Goal: Task Accomplishment & Management: Manage account settings

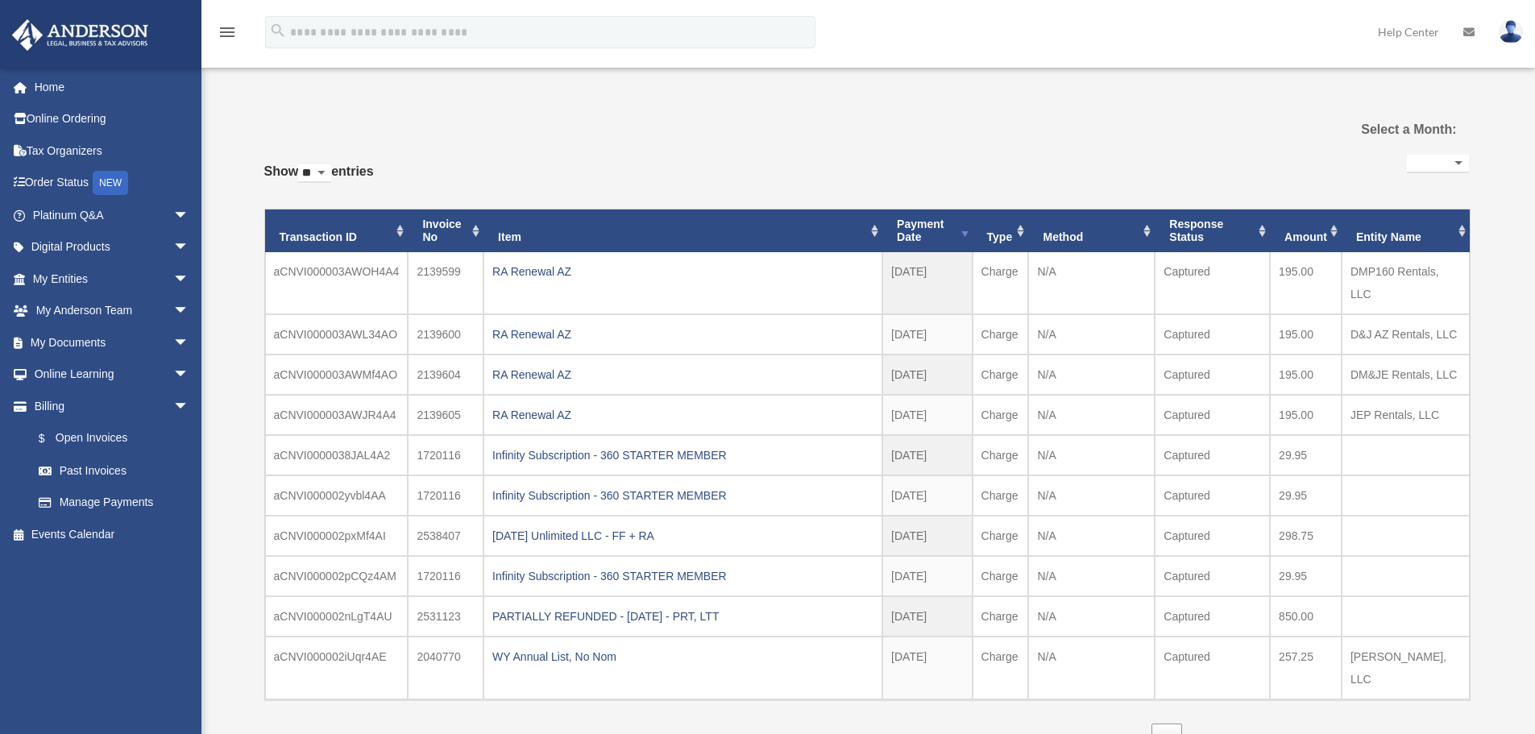
select select
click at [81, 347] on link "My Documents arrow_drop_down" at bounding box center [112, 342] width 202 height 32
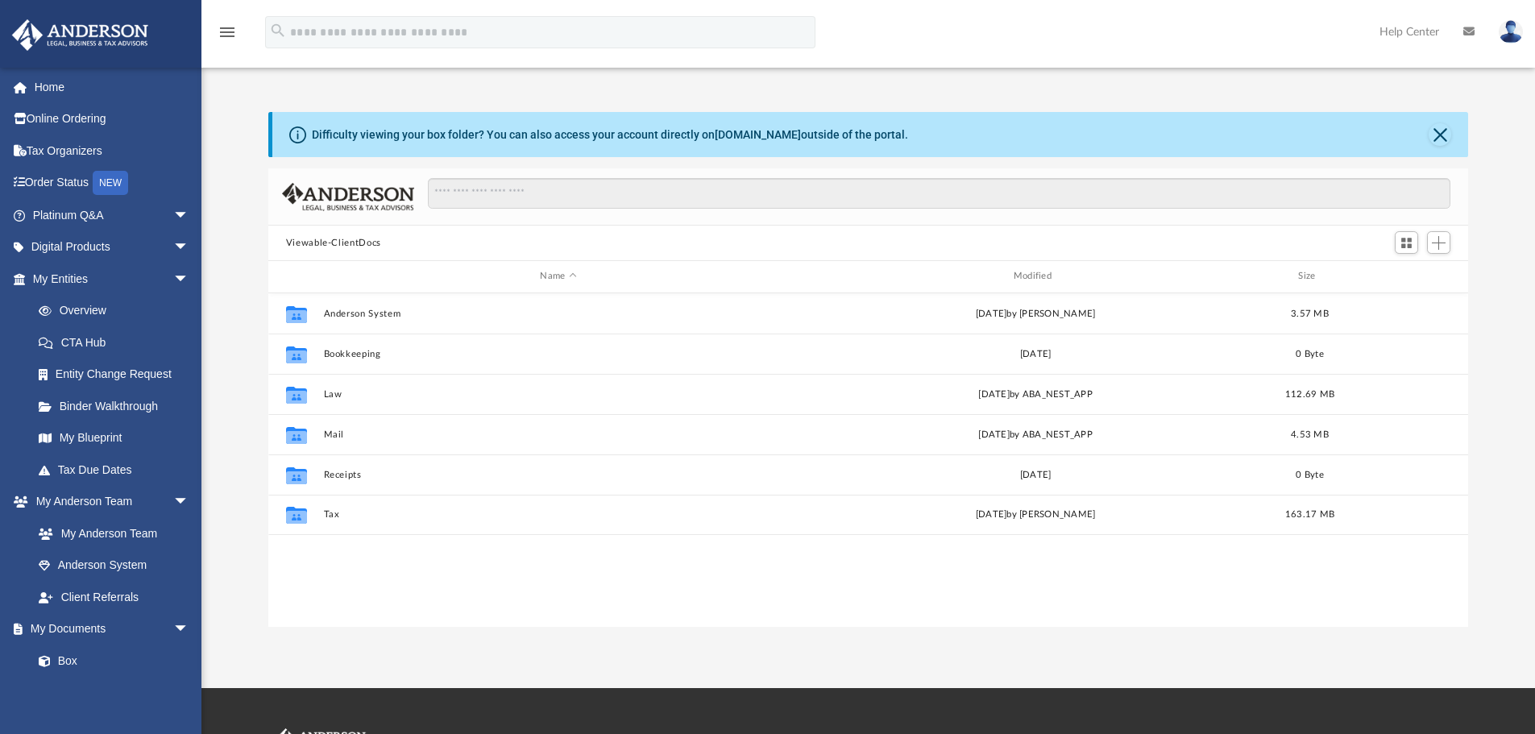
scroll to position [355, 1188]
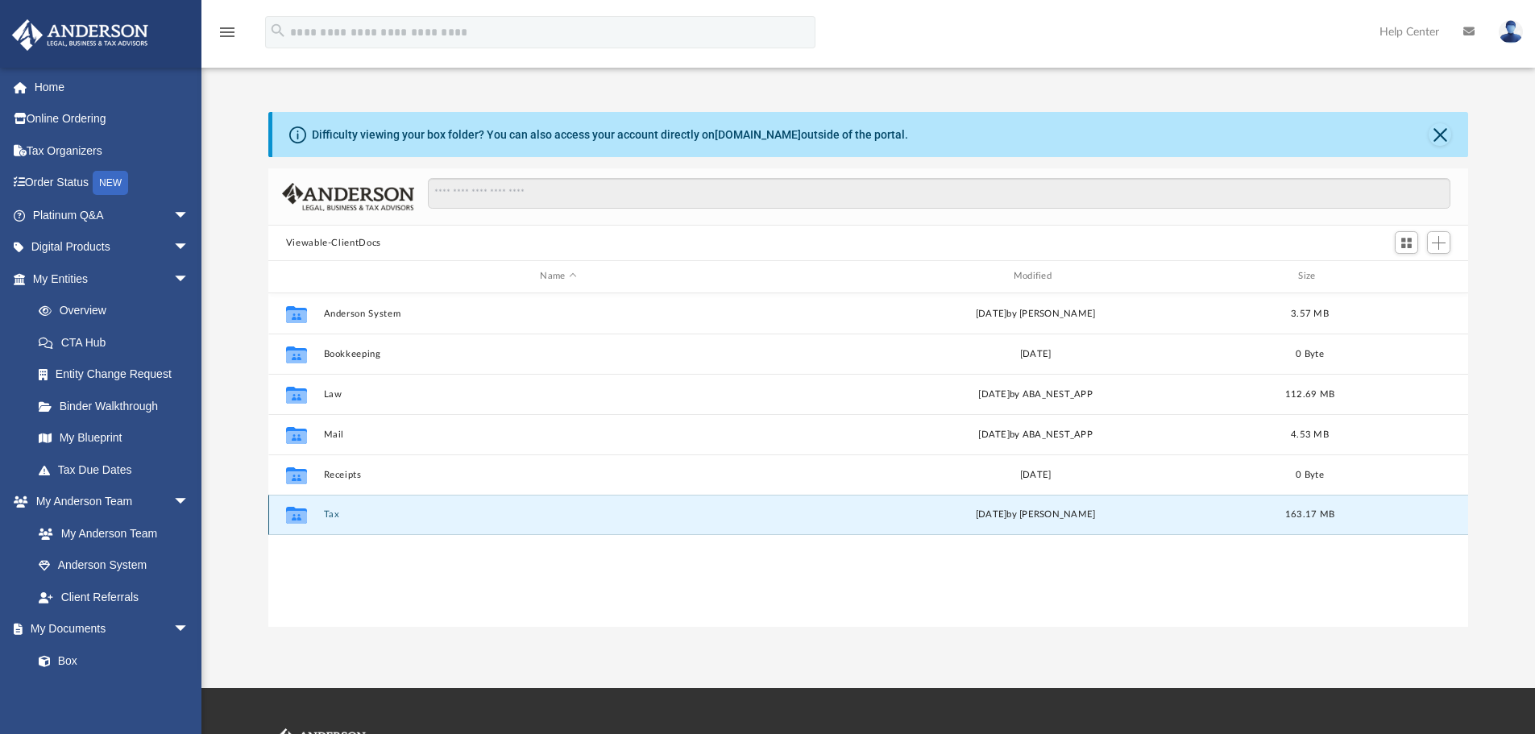
click at [326, 516] on button "Tax" at bounding box center [558, 514] width 470 height 10
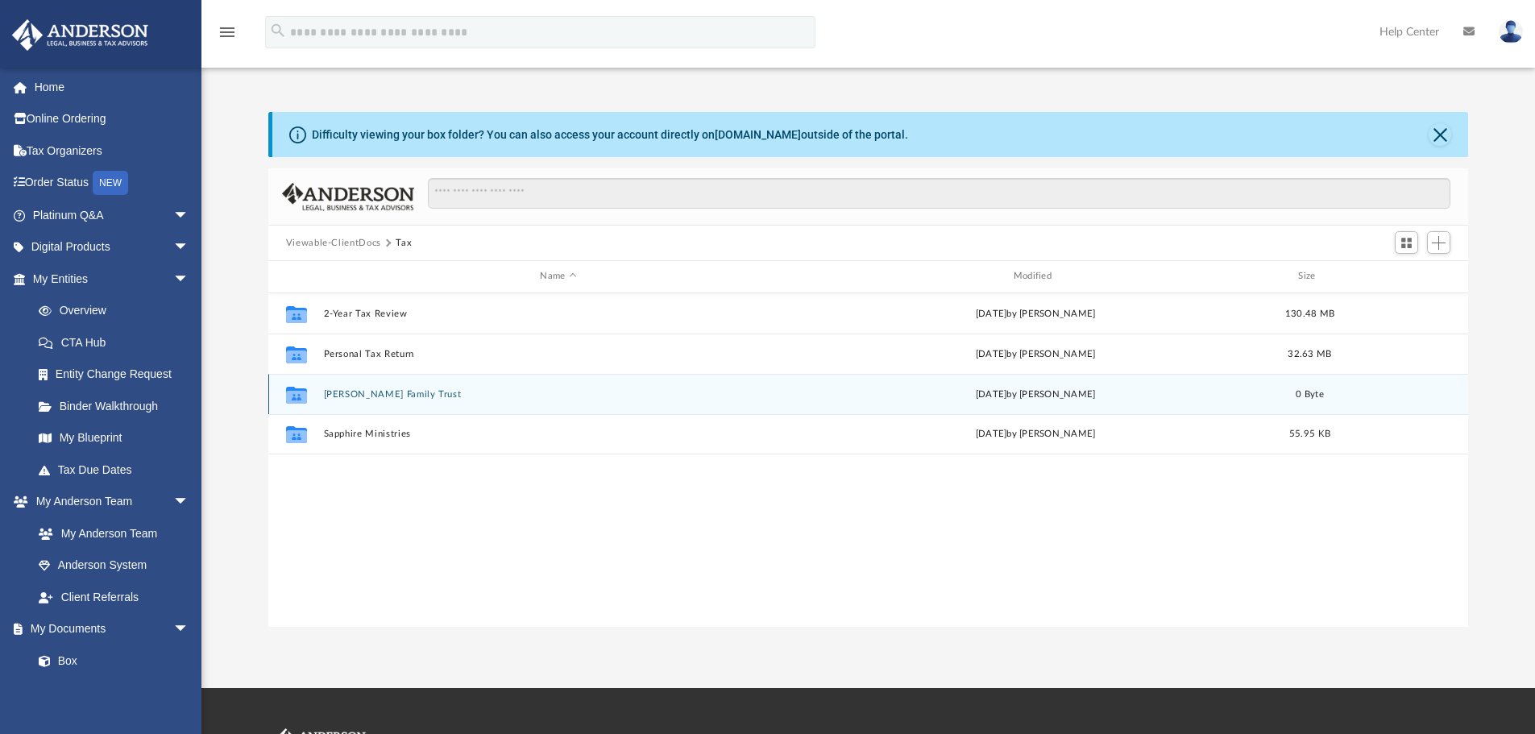
click at [372, 392] on button "Pyland Family Trust" at bounding box center [558, 394] width 470 height 10
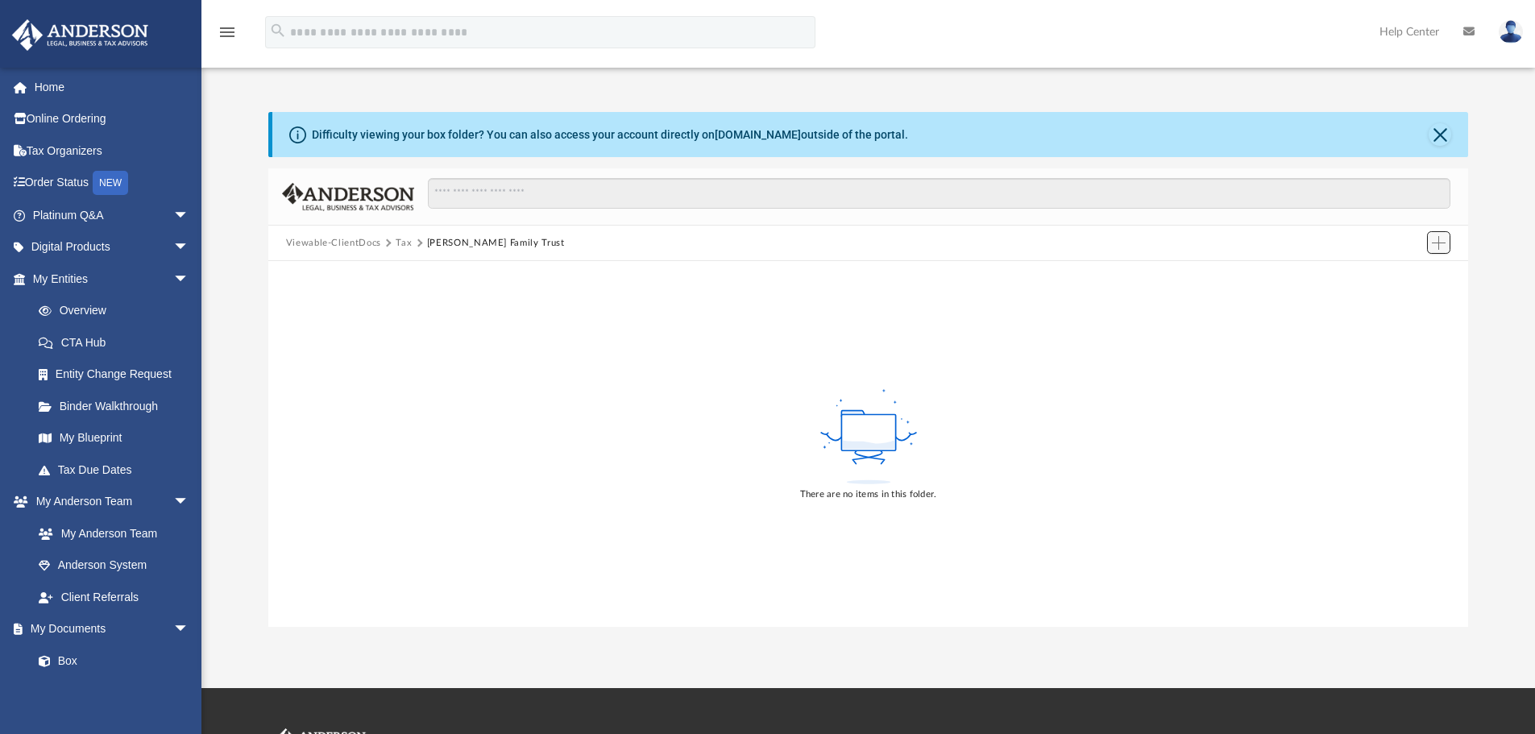
click at [1439, 243] on span "Add" at bounding box center [1439, 243] width 14 height 14
click at [1411, 304] on li "New Folder" at bounding box center [1416, 300] width 52 height 17
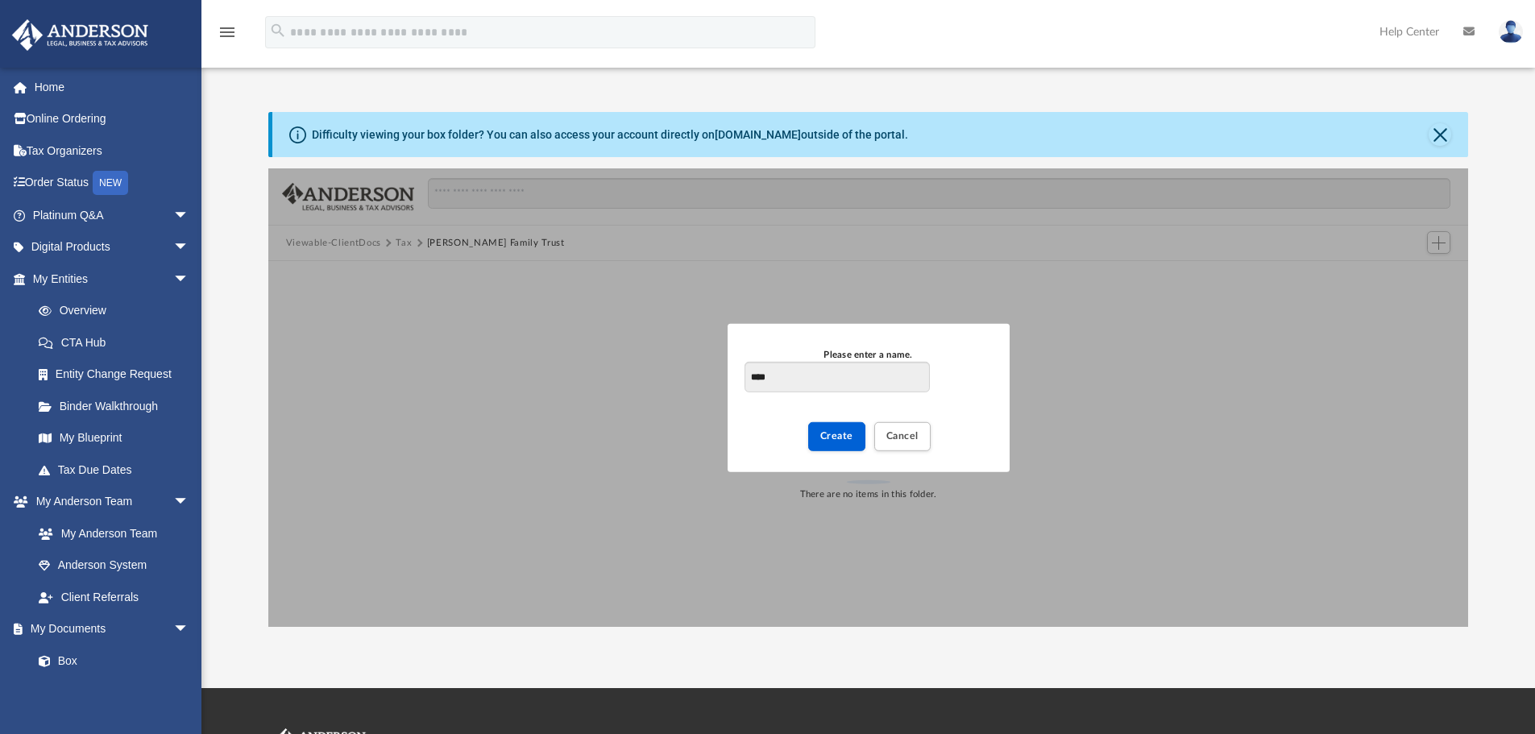
type input "****"
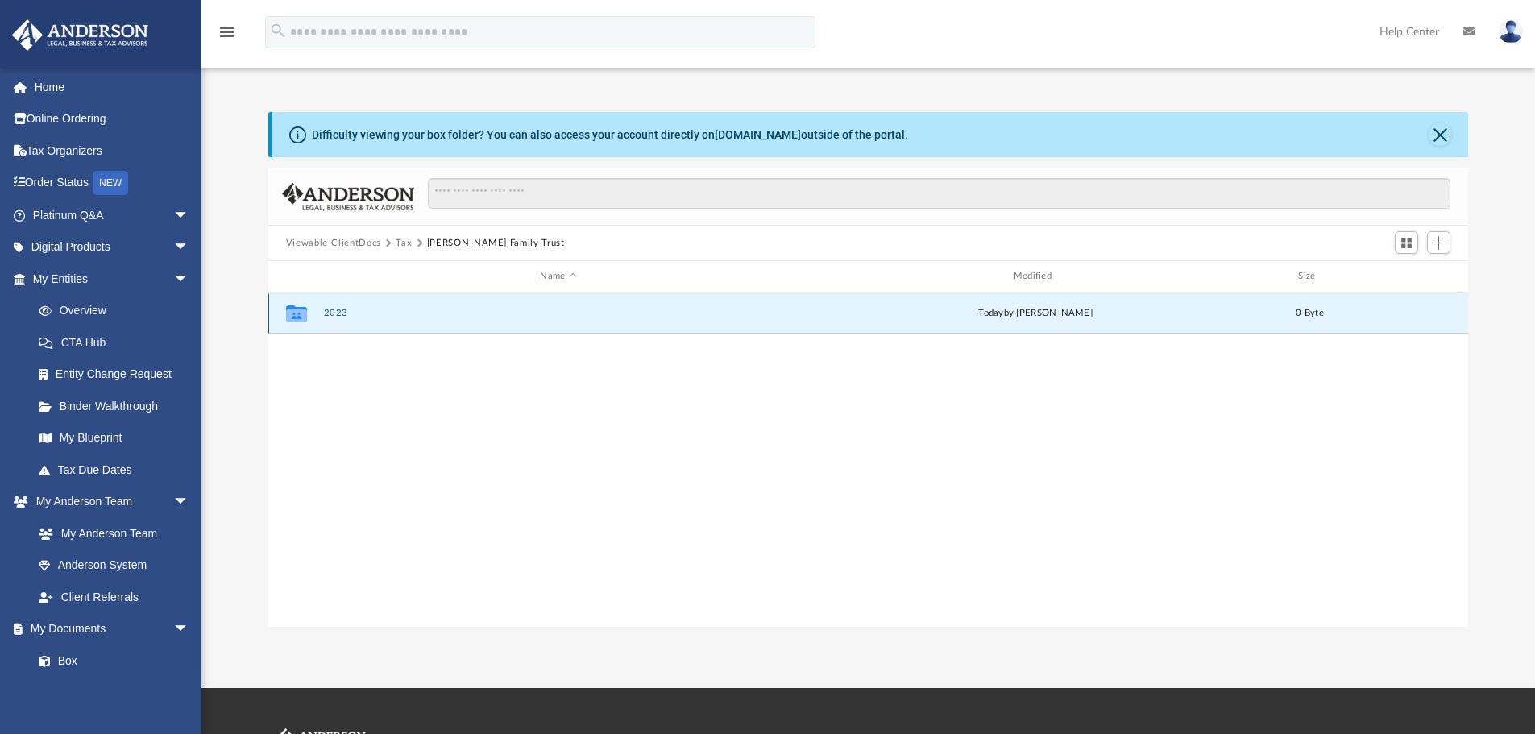
click at [338, 311] on button "2023" at bounding box center [558, 313] width 470 height 10
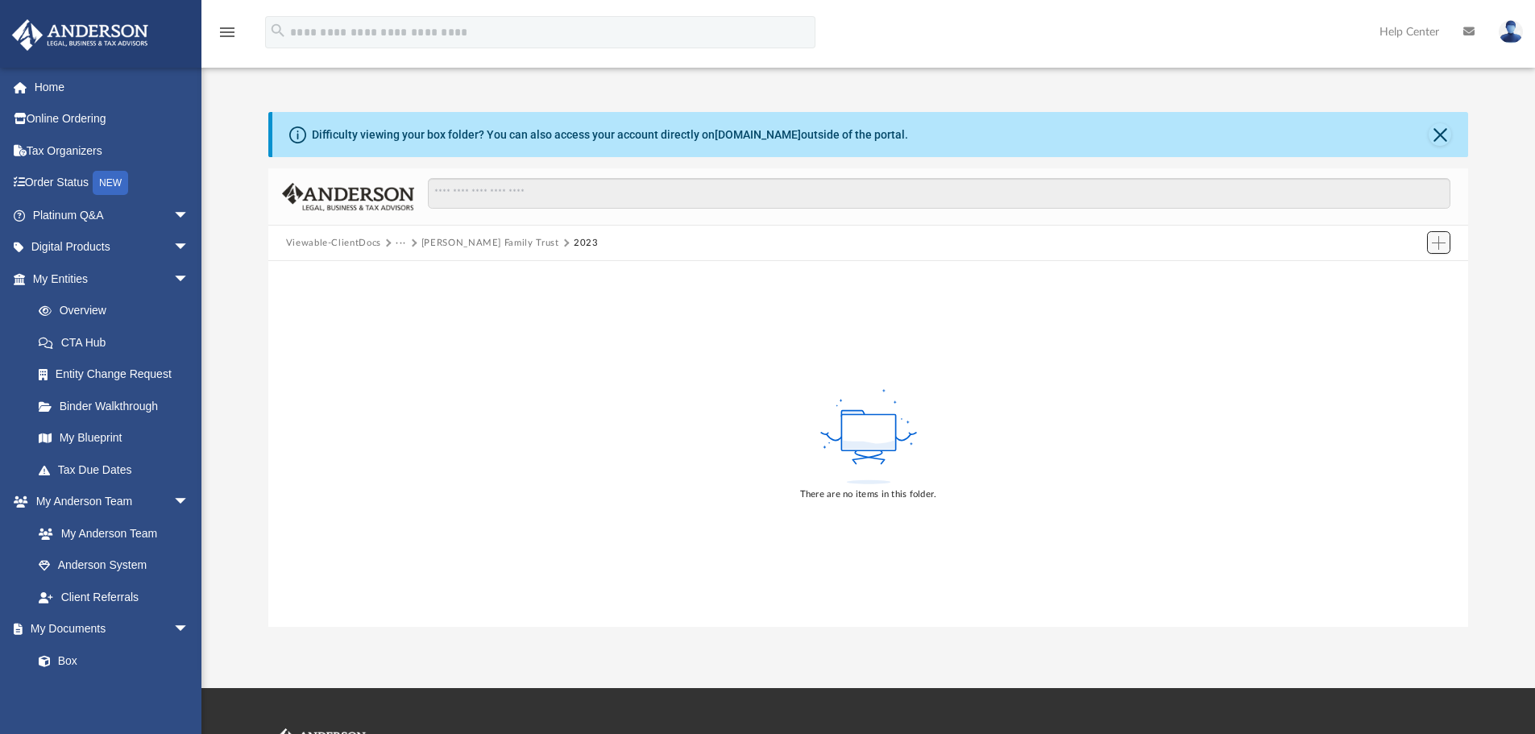
click at [1436, 242] on span "Add" at bounding box center [1439, 243] width 14 height 14
click at [1414, 272] on li "Upload" at bounding box center [1416, 275] width 52 height 17
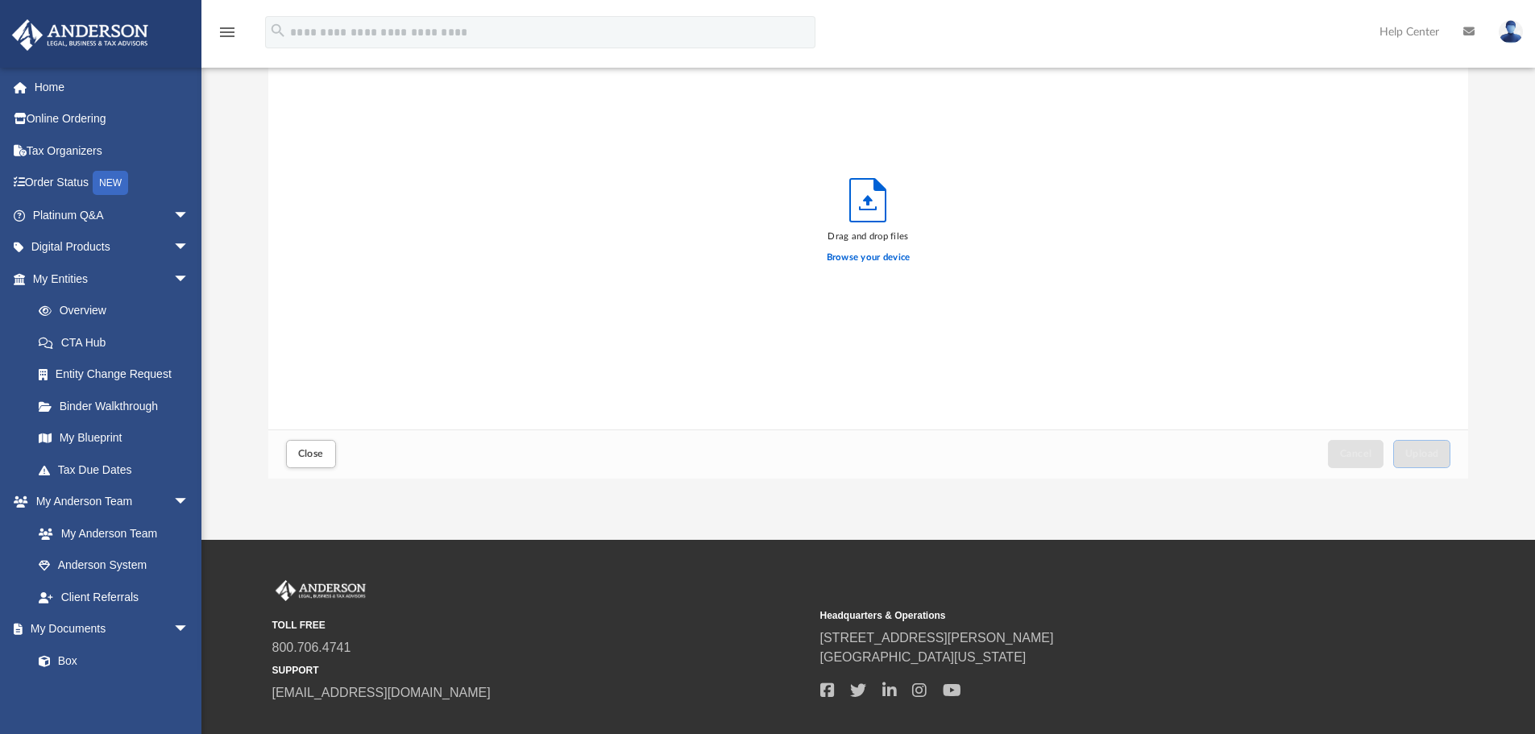
scroll to position [0, 0]
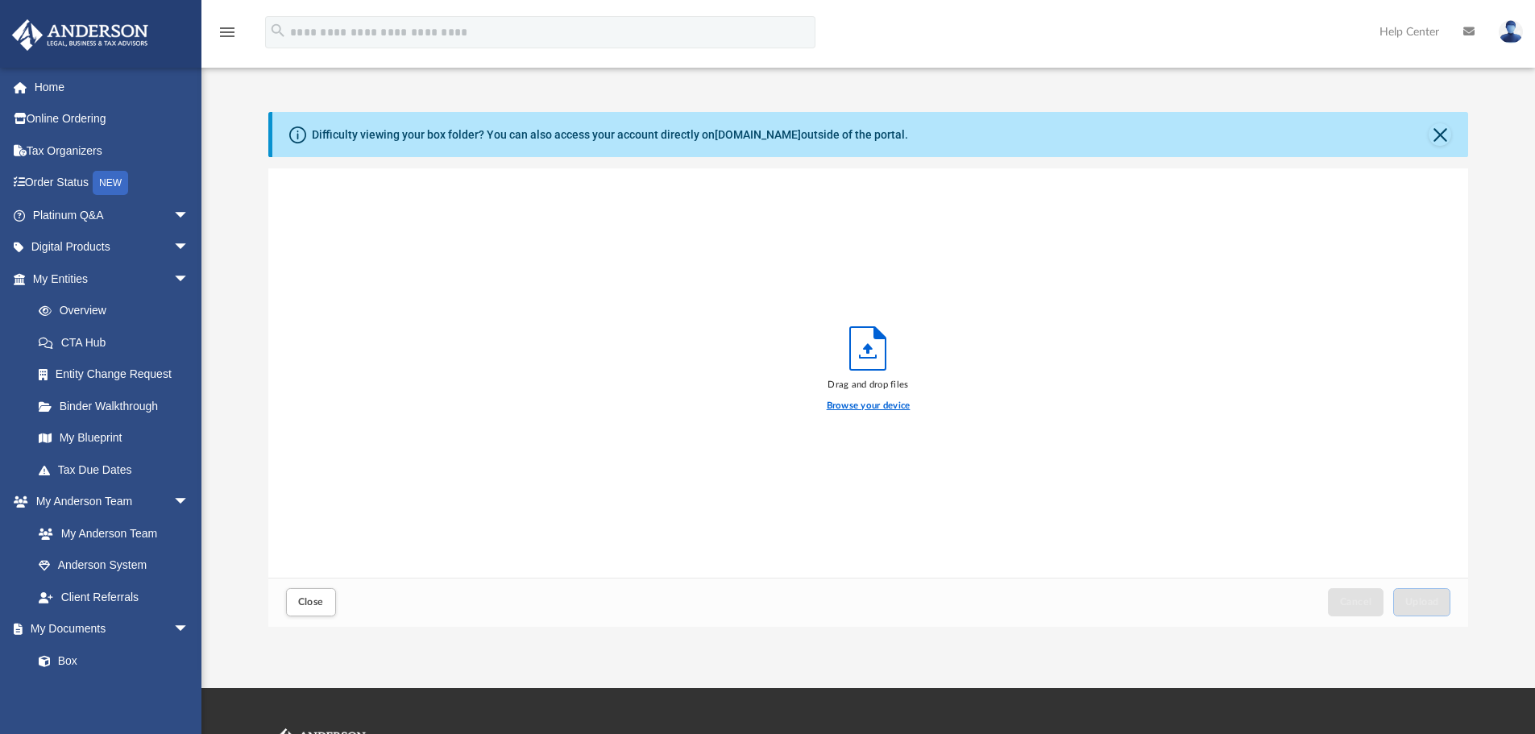
click at [891, 410] on label "Browse your device" at bounding box center [869, 406] width 84 height 15
click at [0, 0] on input "Browse your device" at bounding box center [0, 0] width 0 height 0
click at [1439, 605] on button "Upload" at bounding box center [1422, 602] width 58 height 28
click at [1441, 140] on button "Close" at bounding box center [1440, 134] width 23 height 23
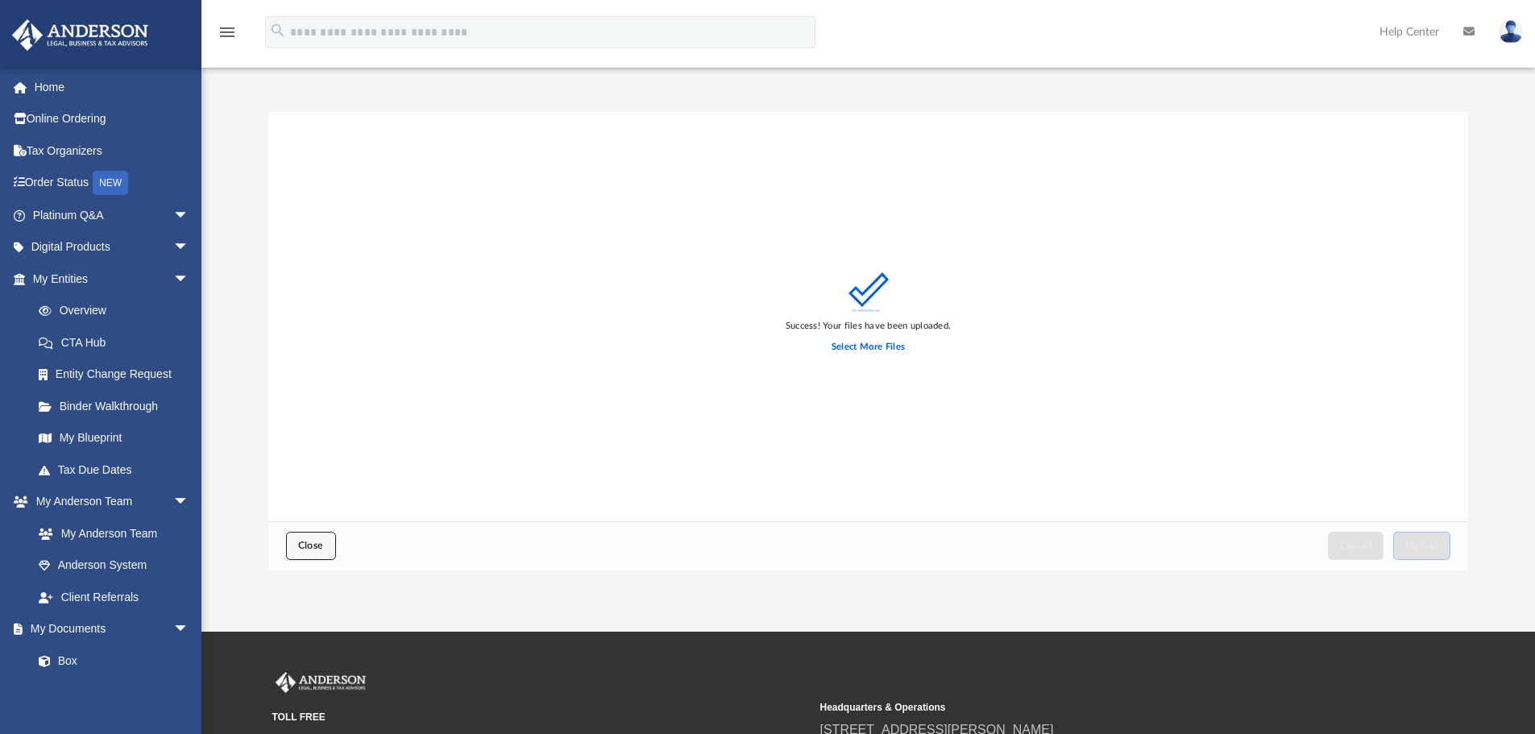
click at [310, 543] on span "Close" at bounding box center [311, 546] width 26 height 10
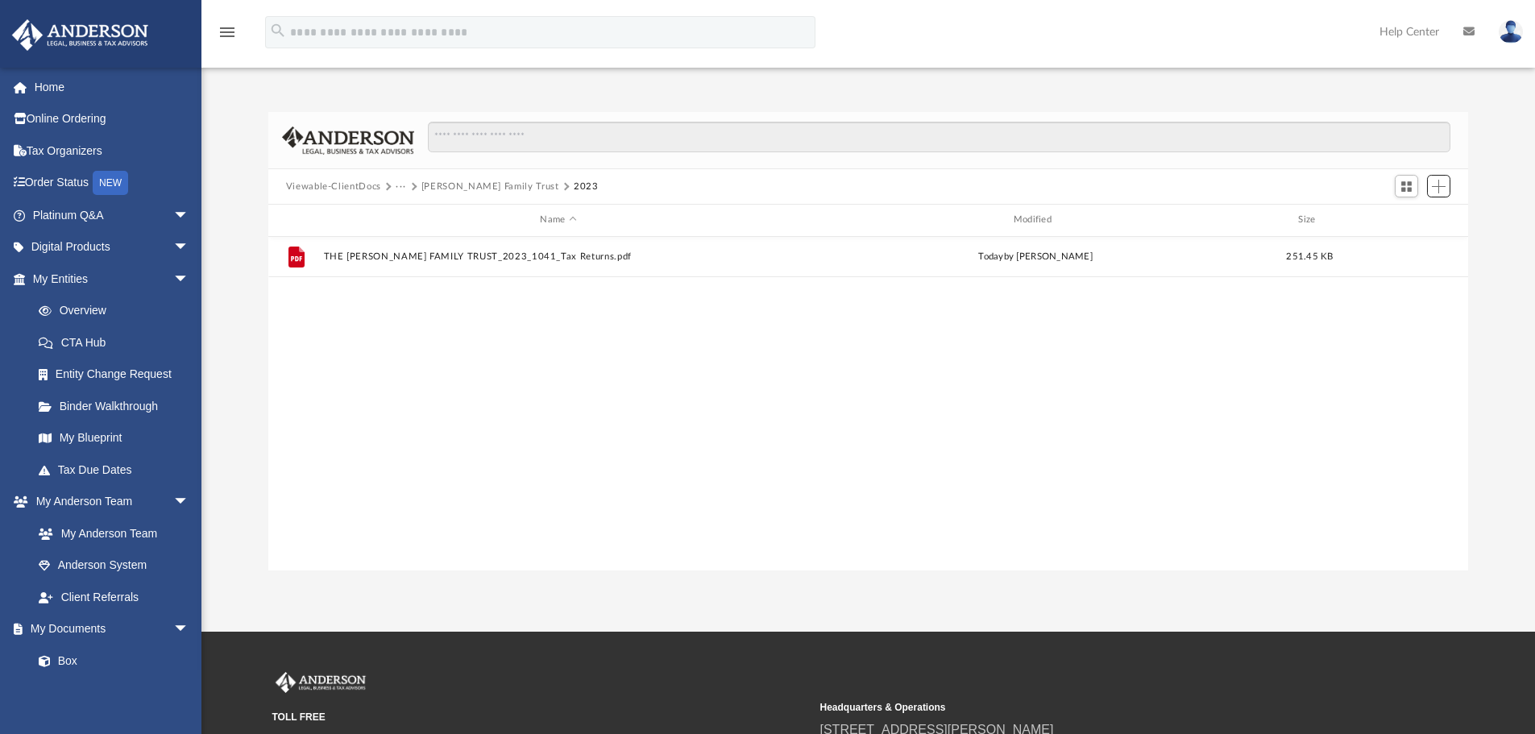
scroll to position [355, 1188]
click at [477, 190] on button "Pyland Family Trust" at bounding box center [490, 187] width 138 height 15
click at [1442, 185] on span "Add" at bounding box center [1439, 187] width 14 height 14
click at [1420, 243] on li "New Folder" at bounding box center [1416, 243] width 52 height 17
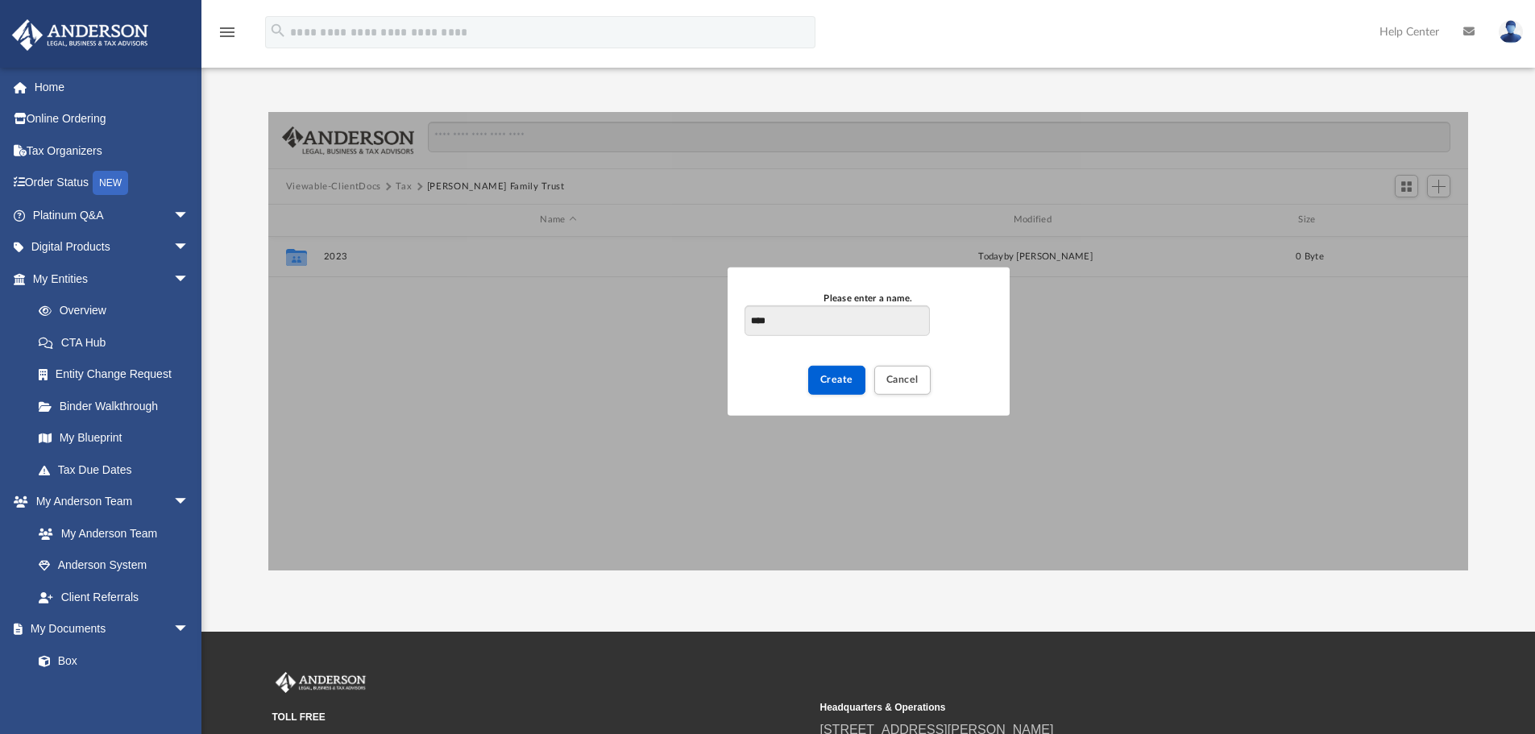
type input "****"
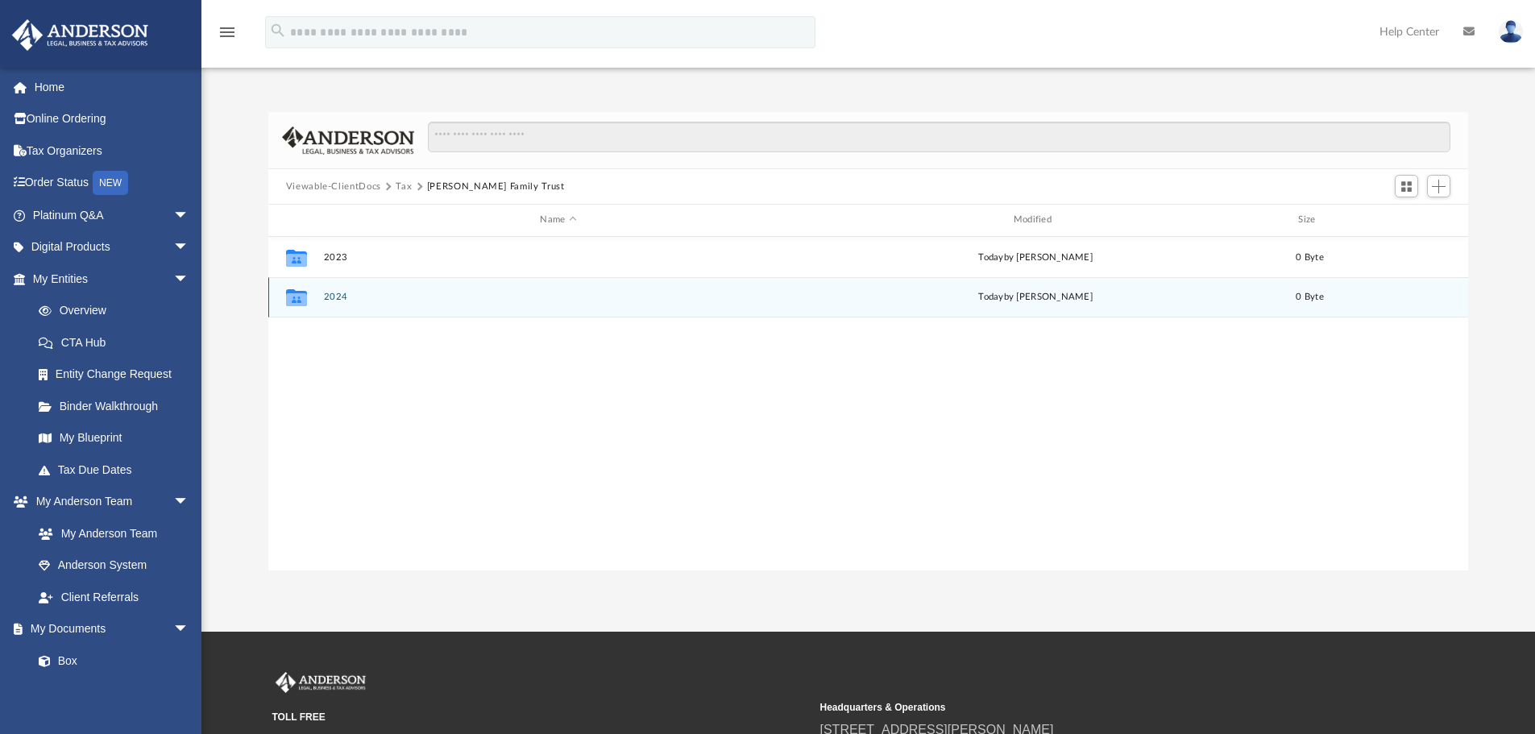
click at [327, 297] on button "2024" at bounding box center [558, 297] width 470 height 10
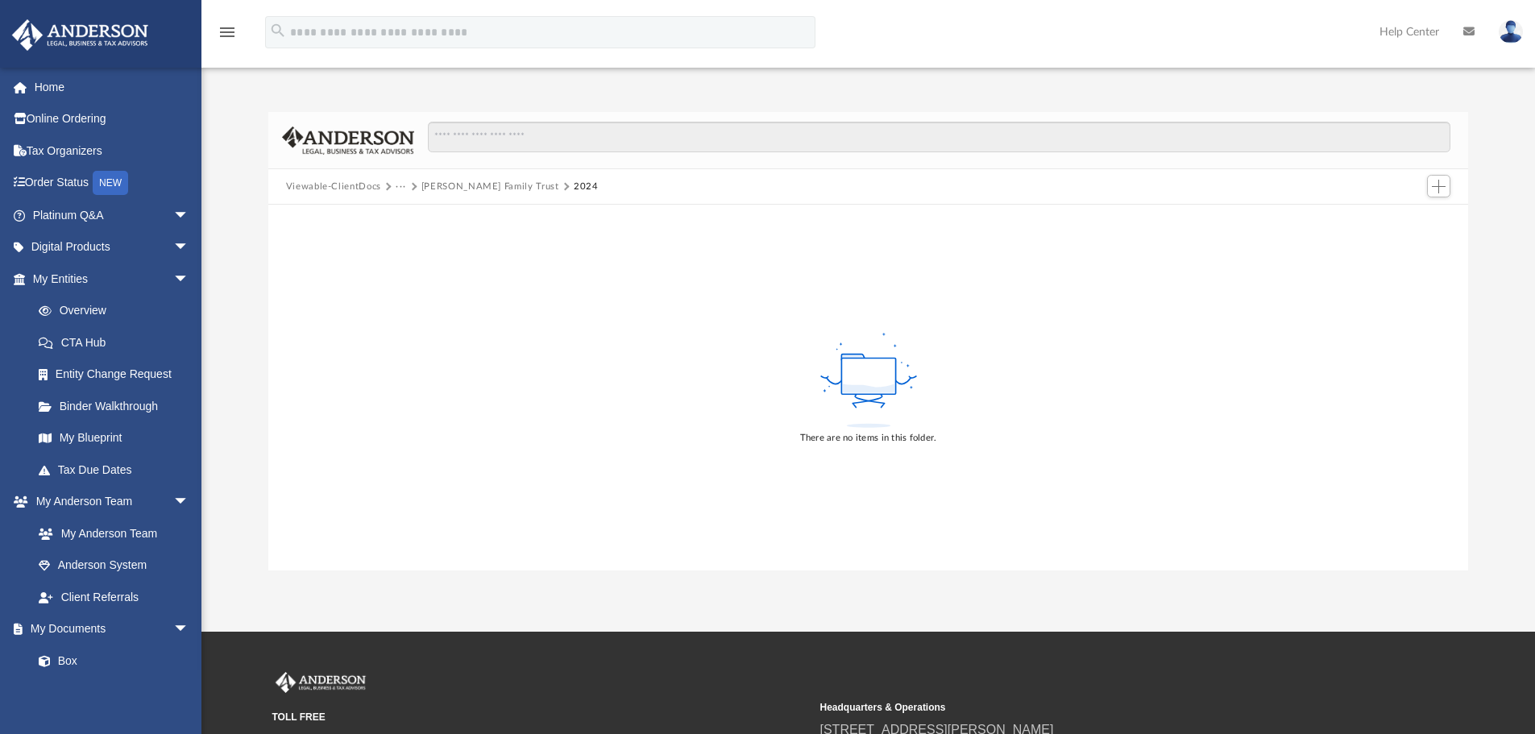
click at [432, 185] on button "Pyland Family Trust" at bounding box center [490, 187] width 138 height 15
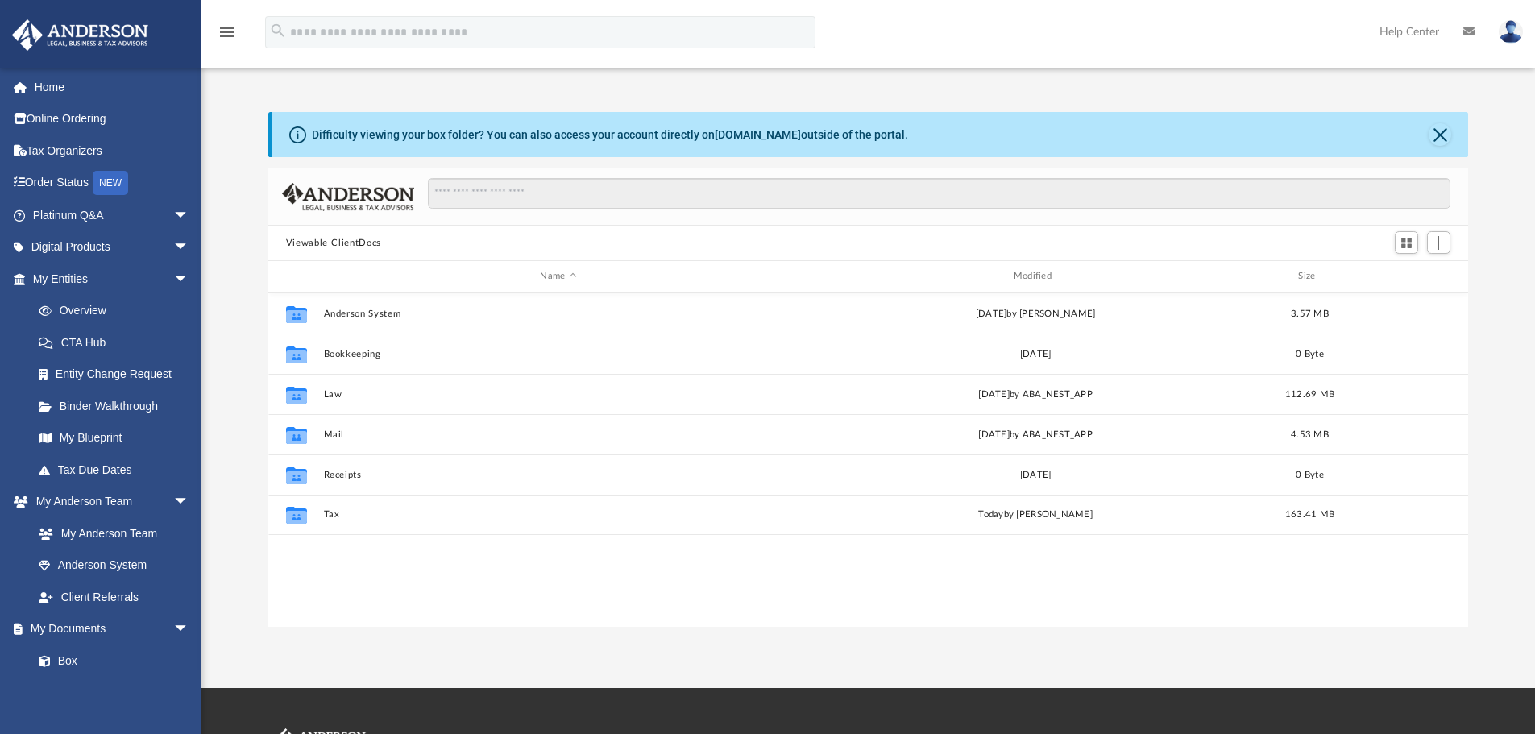
scroll to position [13, 13]
